Goal: Transaction & Acquisition: Purchase product/service

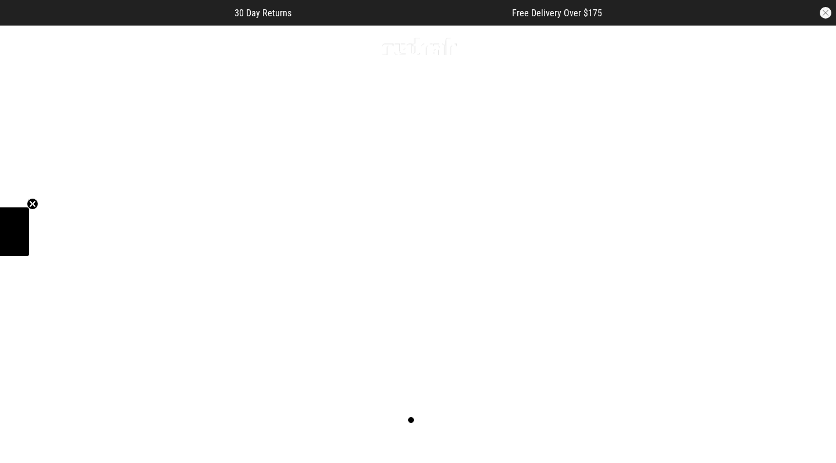
click at [748, 48] on span "button" at bounding box center [749, 46] width 12 height 14
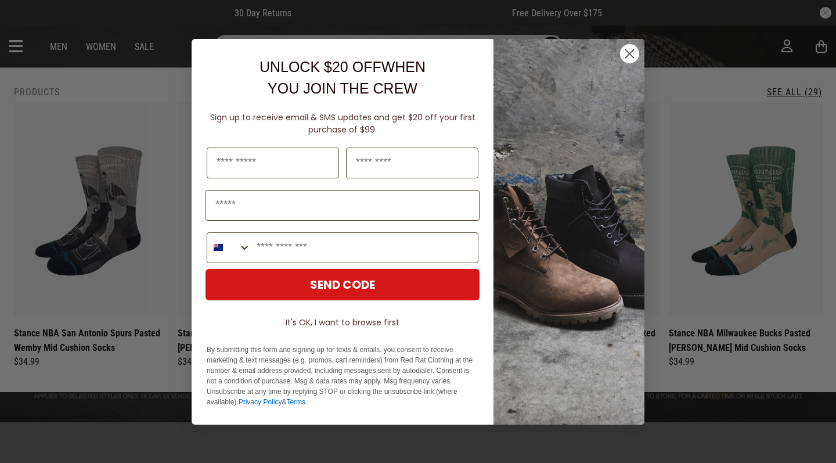
click at [636, 53] on circle "Close dialog" at bounding box center [629, 53] width 19 height 19
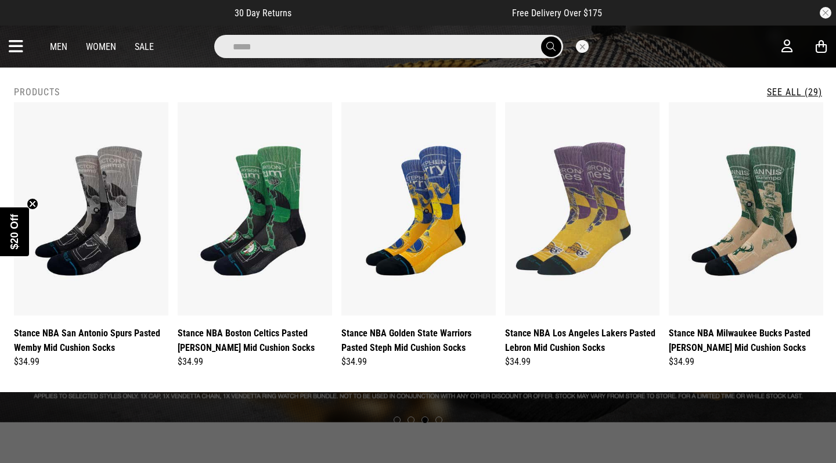
click at [510, 42] on input "*****" at bounding box center [388, 46] width 349 height 23
type input "*"
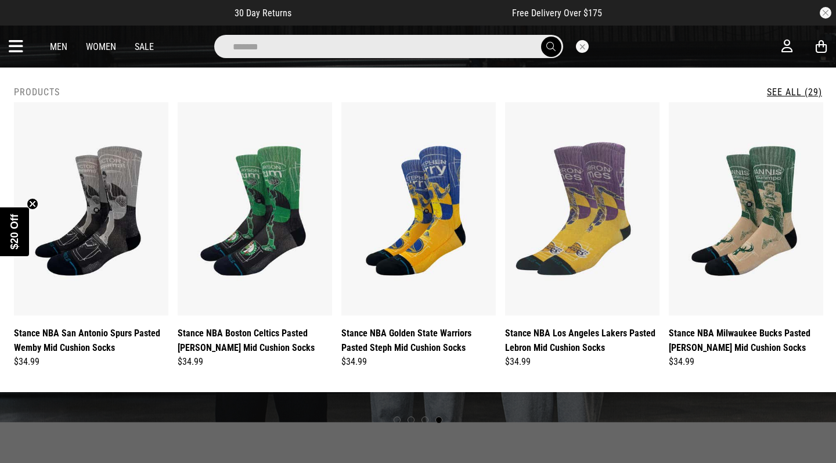
type input "*******"
click at [550, 46] on button "submit" at bounding box center [551, 47] width 20 height 20
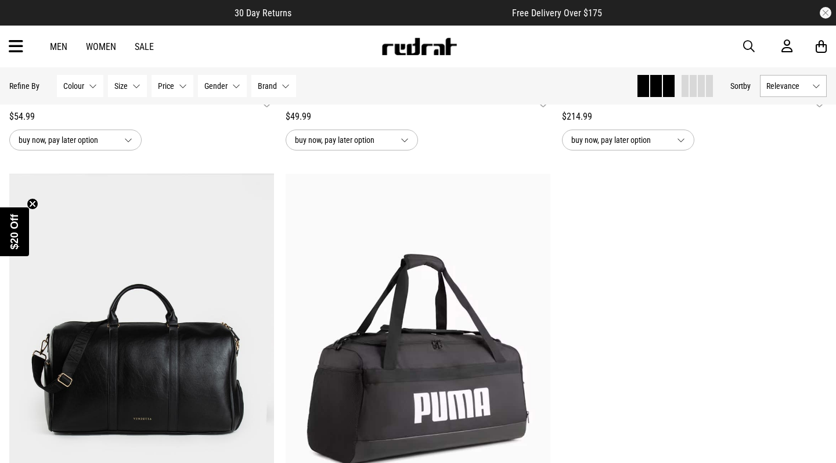
scroll to position [1462, 0]
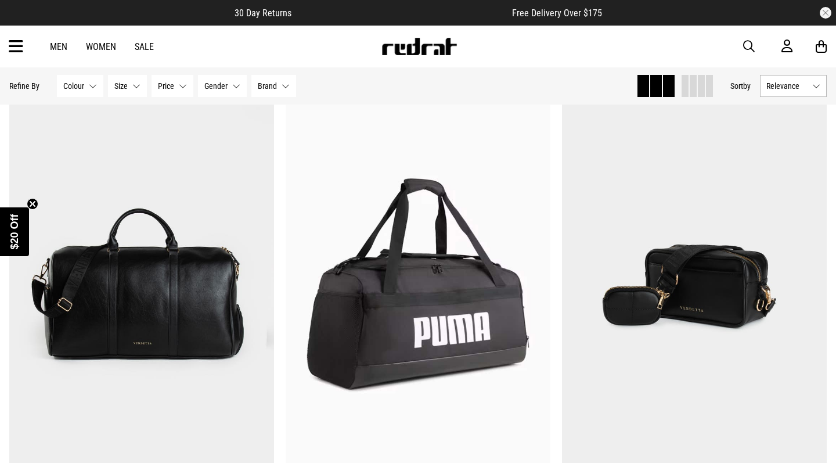
click at [9, 48] on icon at bounding box center [16, 46] width 15 height 19
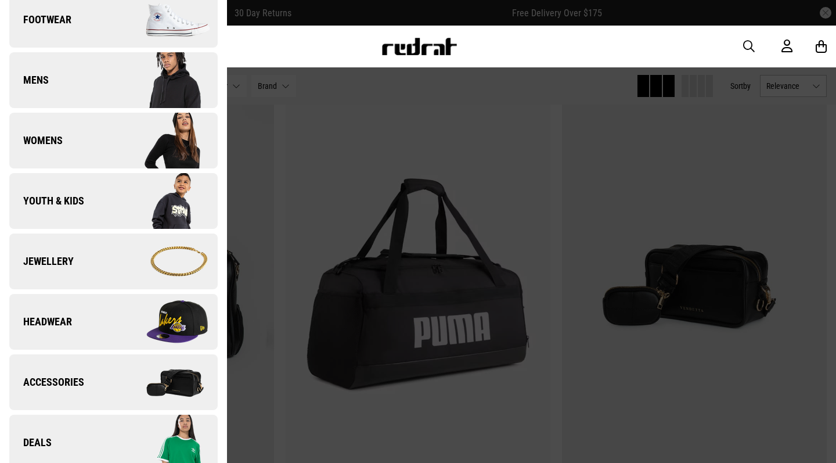
scroll to position [145, 0]
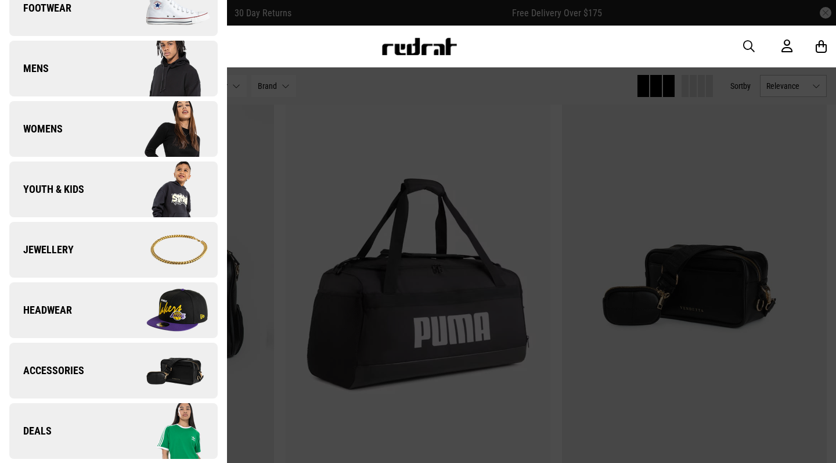
click at [49, 366] on span "Accessories" at bounding box center [46, 370] width 75 height 14
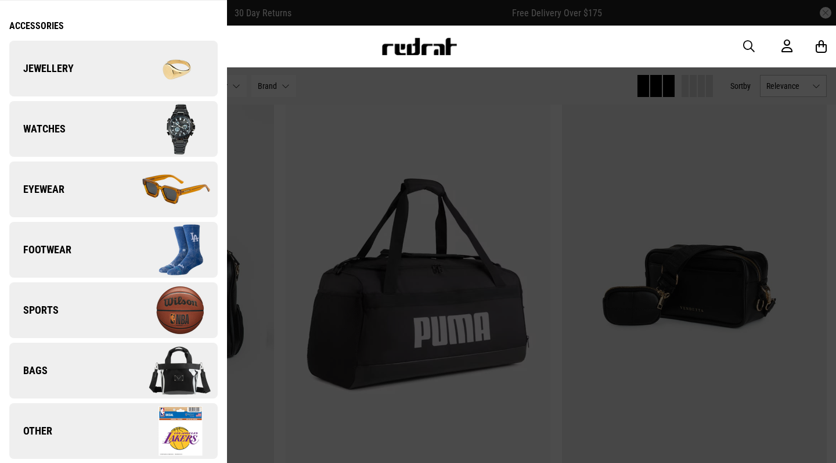
scroll to position [41, 0]
click at [95, 366] on link "Bags" at bounding box center [113, 370] width 208 height 56
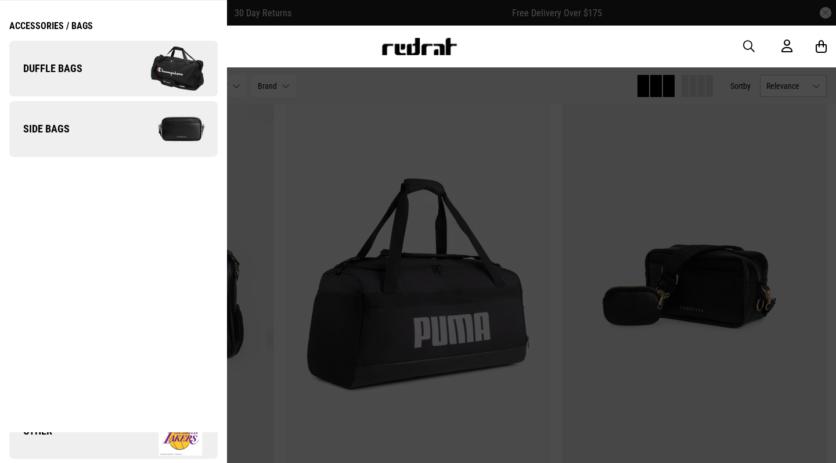
click at [76, 22] on div "Accessories / Bags" at bounding box center [51, 25] width 84 height 11
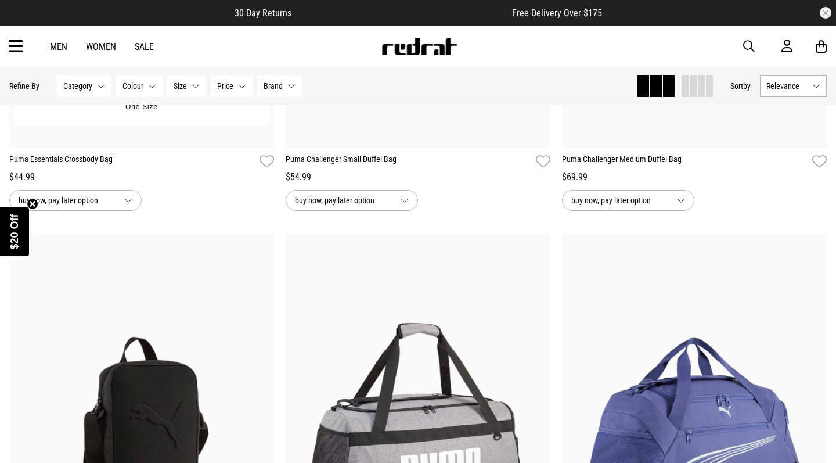
scroll to position [980, 0]
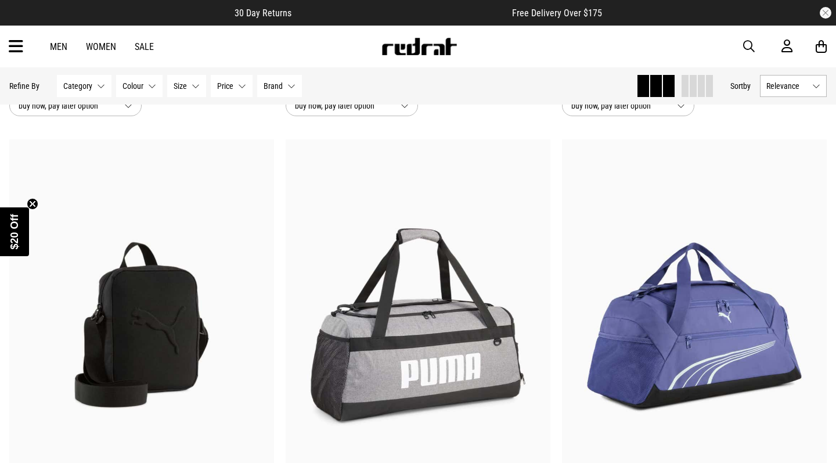
click at [13, 46] on icon at bounding box center [16, 46] width 15 height 19
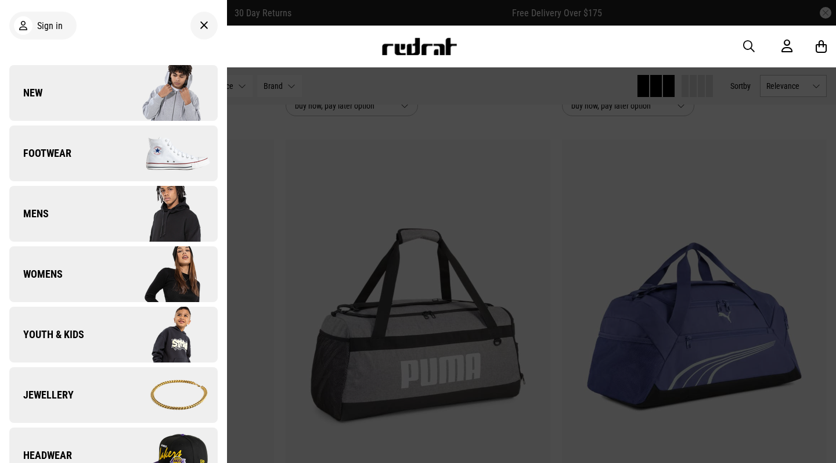
click at [210, 26] on div at bounding box center [203, 26] width 27 height 28
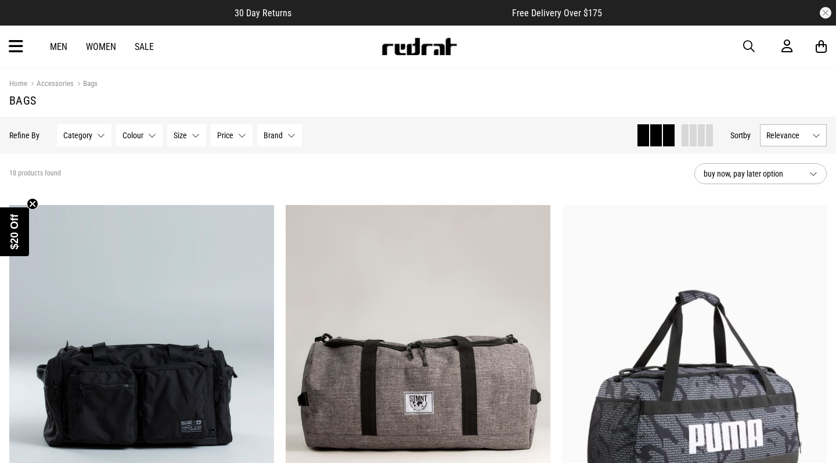
scroll to position [0, 0]
click at [746, 45] on span "button" at bounding box center [749, 46] width 12 height 14
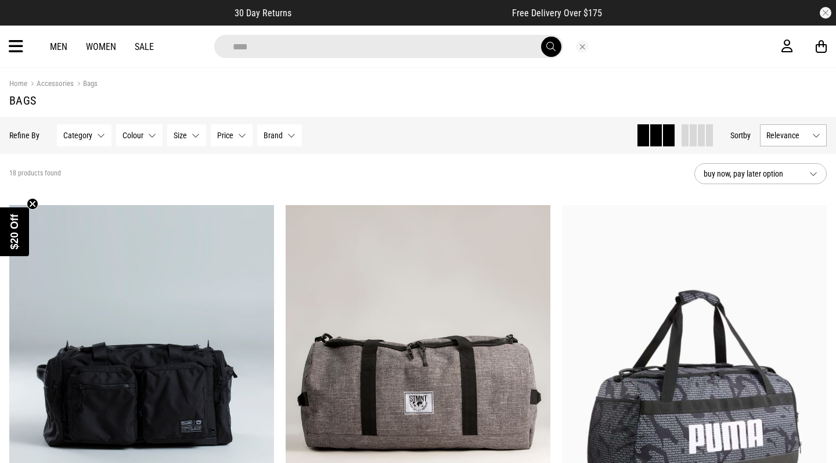
type input "****"
click at [550, 46] on button "submit" at bounding box center [551, 47] width 20 height 20
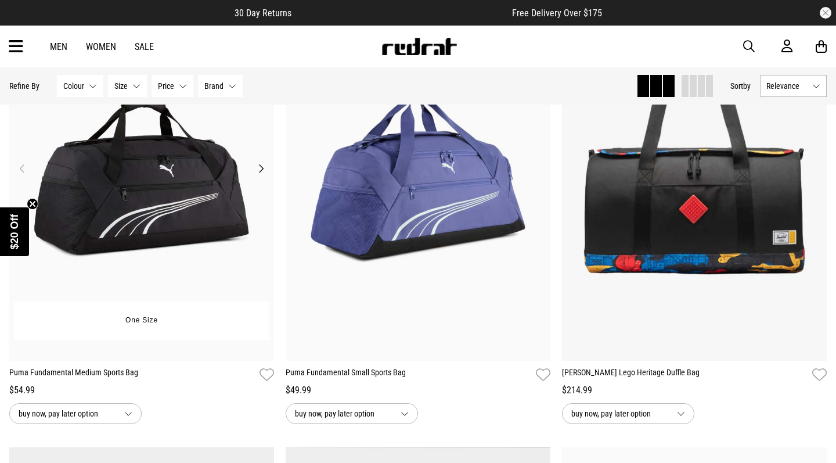
scroll to position [1144, 0]
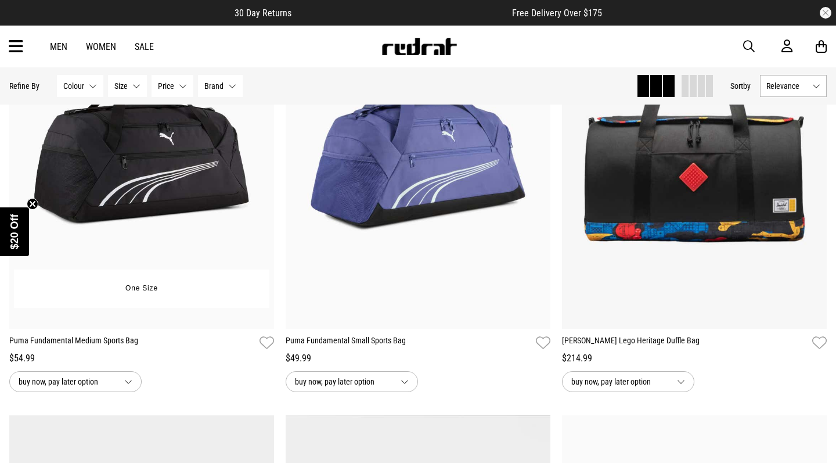
click at [93, 344] on link "Puma Fundamental Medium Sports Bag" at bounding box center [132, 342] width 246 height 17
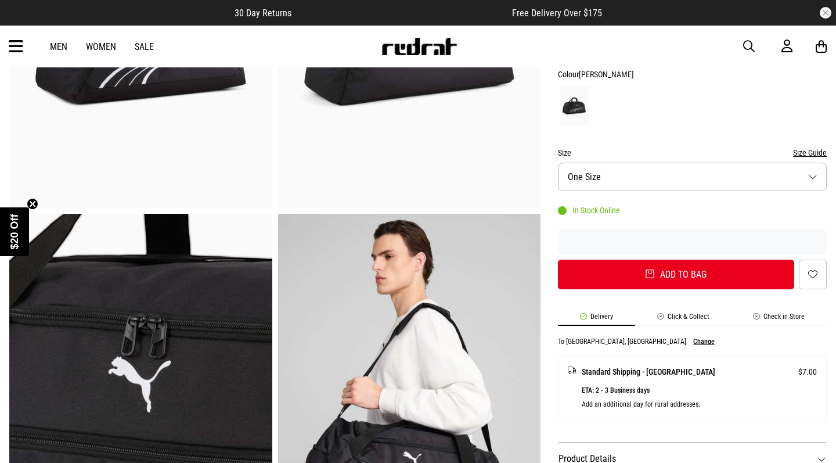
click at [600, 278] on div "SHARE Puma Fundamental Medium Sports Bag Style Code: 59071 $54.99 Buy now, Pay …" at bounding box center [683, 398] width 286 height 1104
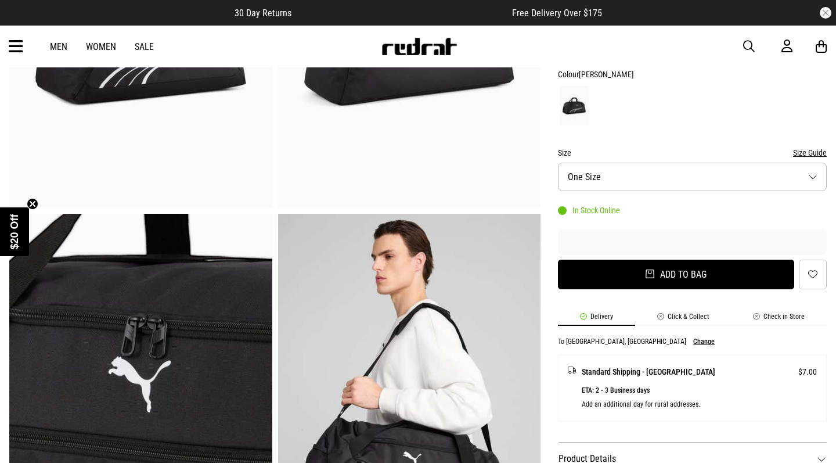
click at [598, 268] on button "Add to bag" at bounding box center [676, 274] width 236 height 30
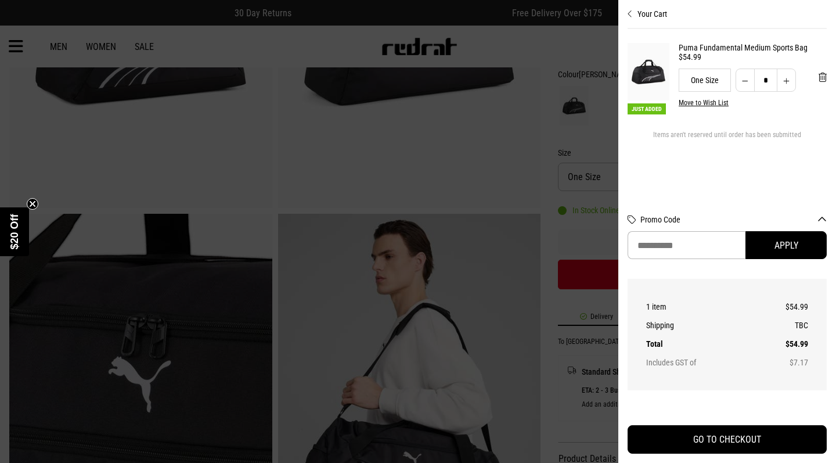
click at [602, 40] on div at bounding box center [418, 231] width 836 height 463
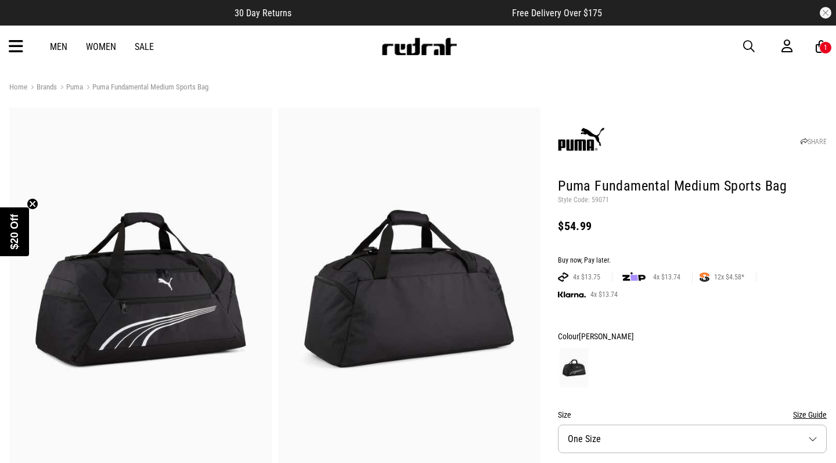
click at [753, 42] on span "button" at bounding box center [749, 46] width 12 height 14
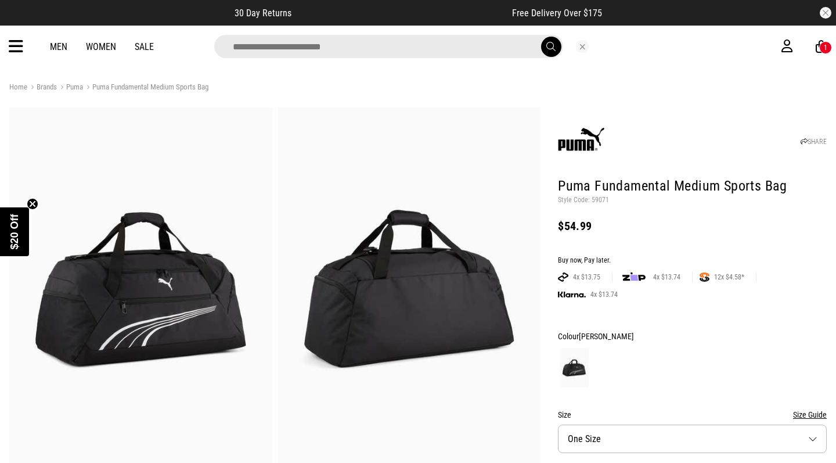
click at [398, 50] on input "search" at bounding box center [388, 46] width 349 height 23
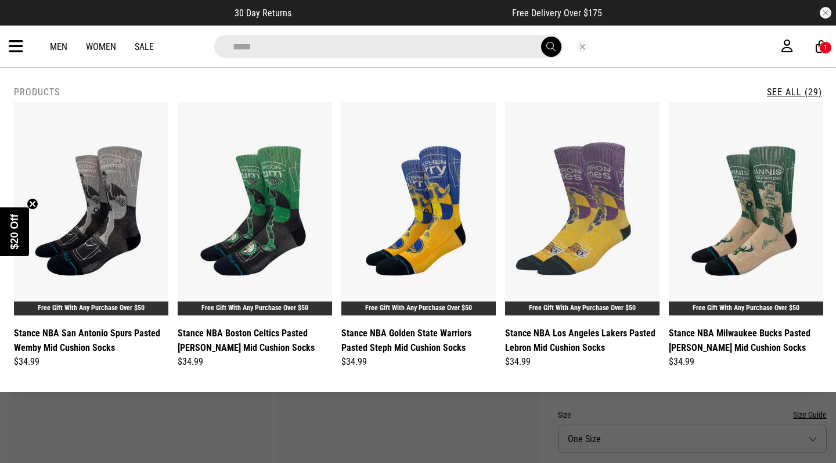
type input "*****"
click at [790, 88] on link "See All (29)" at bounding box center [794, 91] width 55 height 11
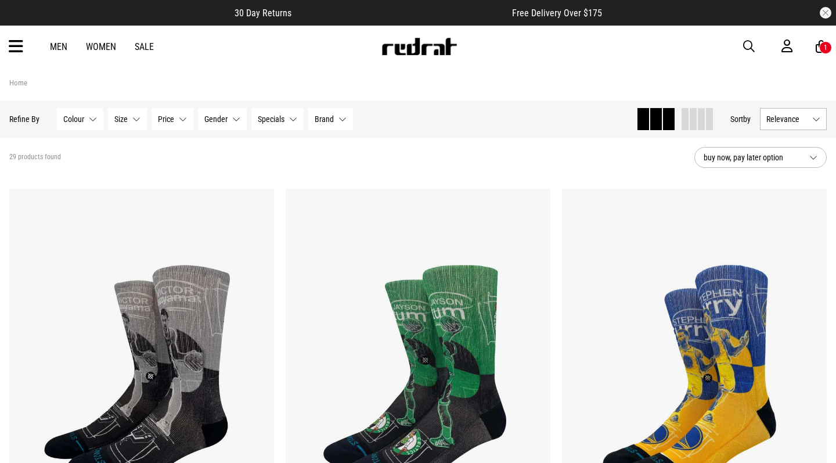
click at [776, 120] on span "Relevance" at bounding box center [786, 118] width 41 height 9
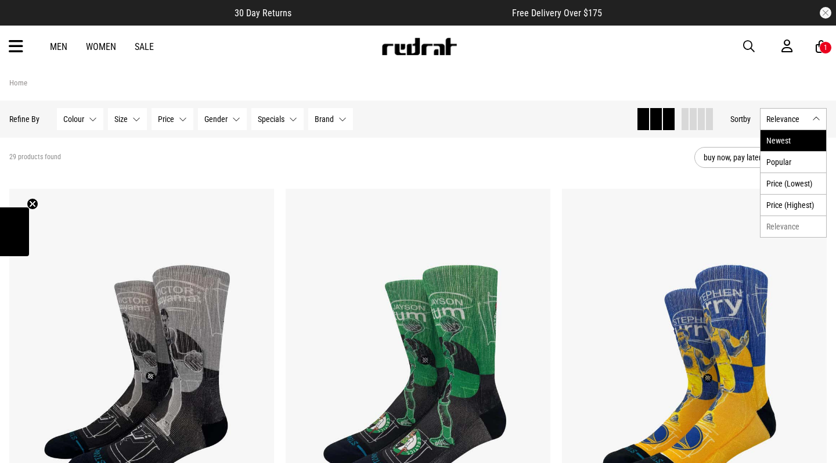
click at [775, 136] on li "Newest" at bounding box center [793, 140] width 66 height 21
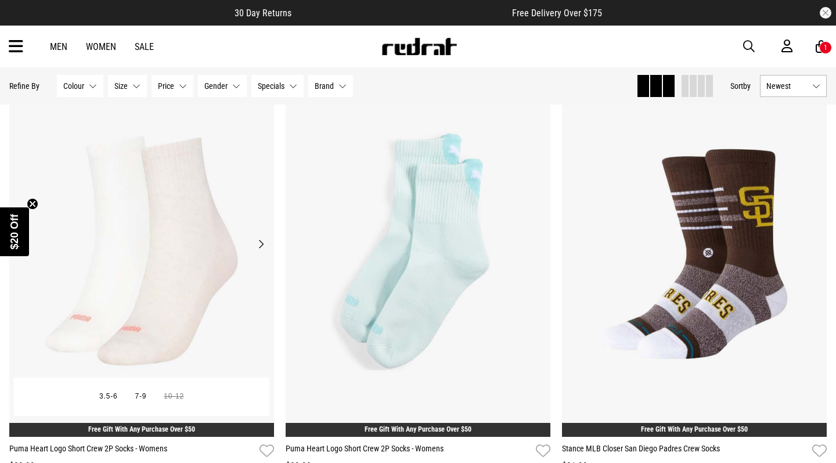
scroll to position [1510, 0]
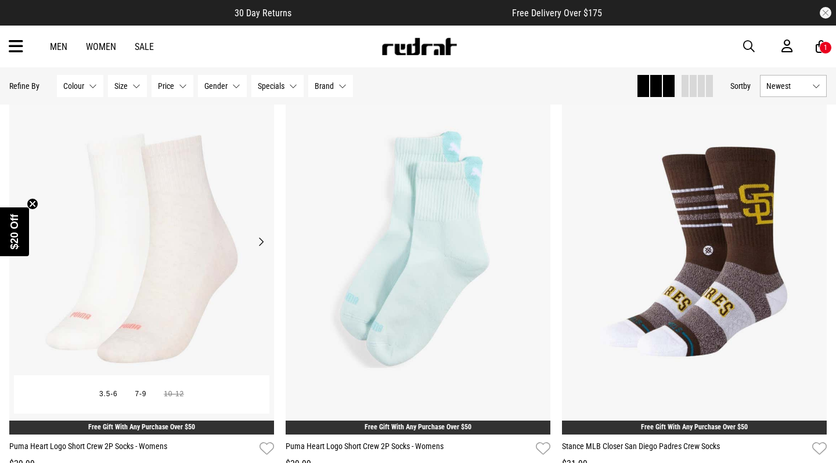
click at [262, 236] on button "Next" at bounding box center [261, 241] width 15 height 14
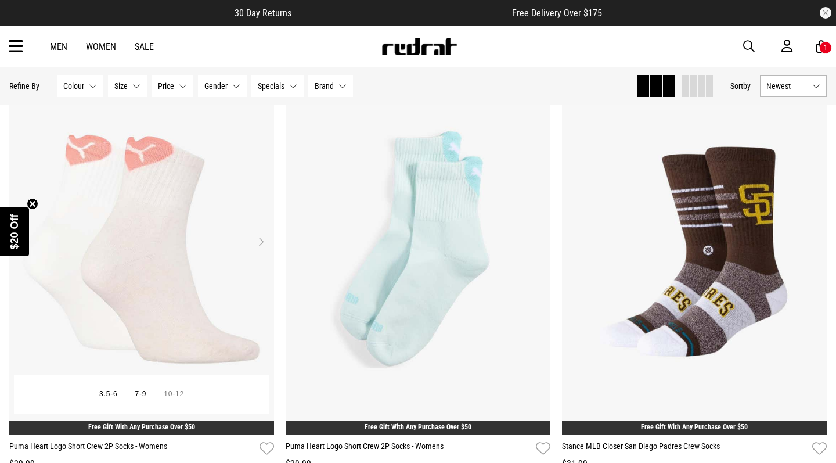
click at [261, 244] on button "Next" at bounding box center [261, 241] width 15 height 14
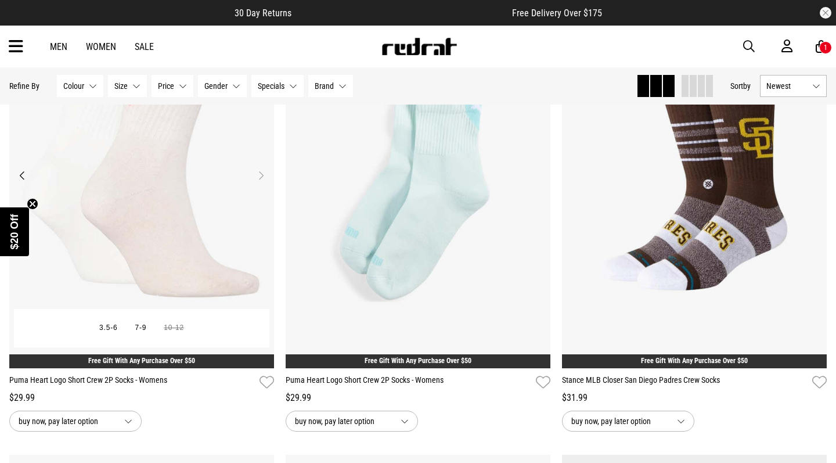
scroll to position [1577, 0]
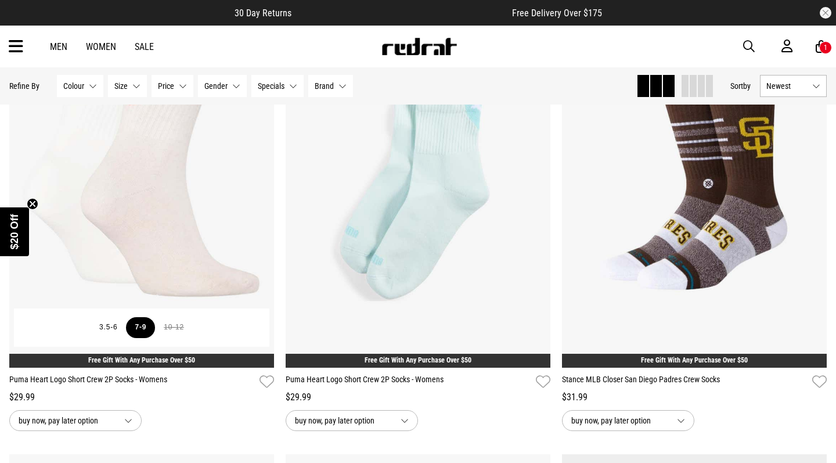
click at [136, 331] on button "7-9" at bounding box center [140, 327] width 29 height 21
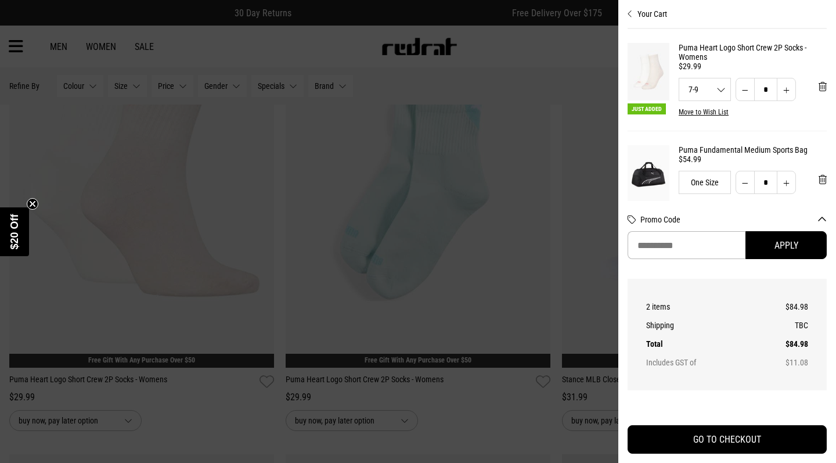
click at [362, 215] on div at bounding box center [418, 231] width 836 height 463
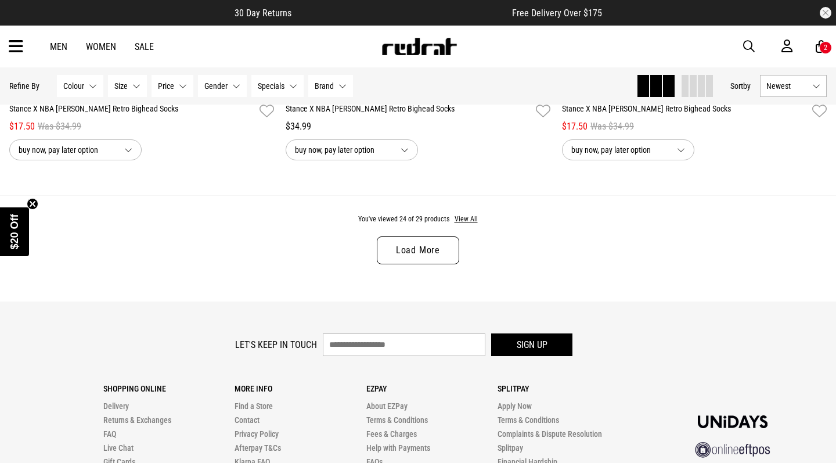
scroll to position [3643, 0]
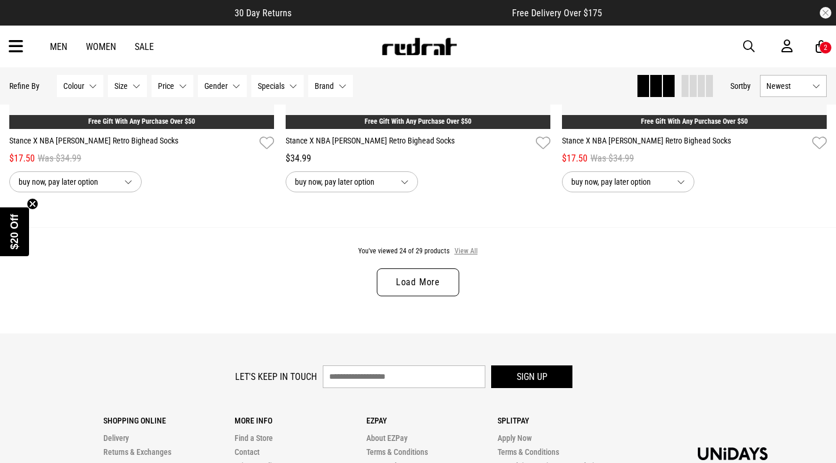
click at [466, 248] on button "View All" at bounding box center [466, 251] width 24 height 10
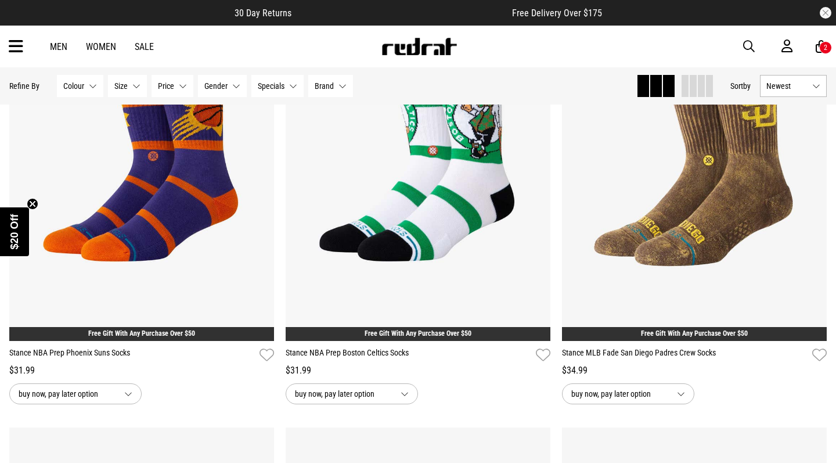
scroll to position [2408, 0]
